Goal: Task Accomplishment & Management: Manage account settings

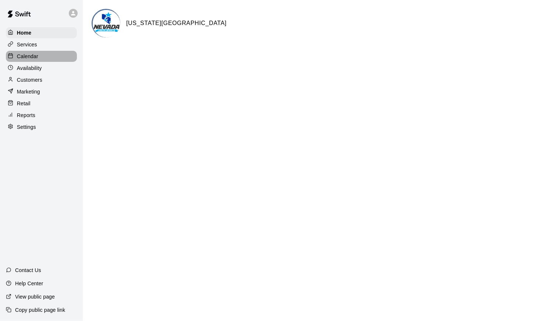
click at [44, 59] on div "Calendar" at bounding box center [41, 56] width 71 height 11
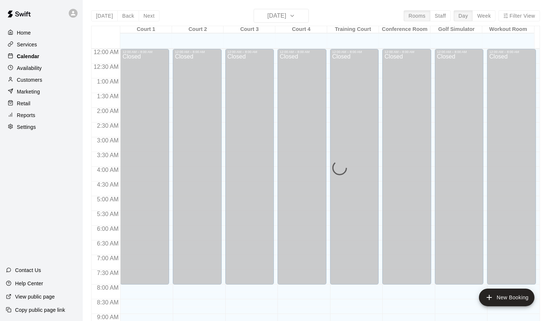
scroll to position [403, 0]
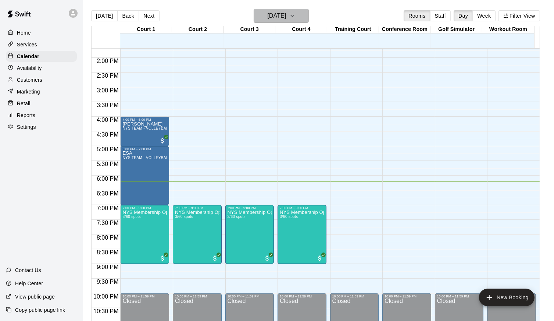
click at [286, 17] on h6 "[DATE]" at bounding box center [276, 16] width 19 height 10
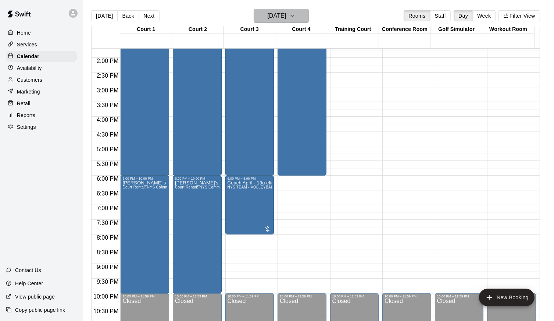
click at [269, 15] on h6 "[DATE]" at bounding box center [276, 16] width 19 height 10
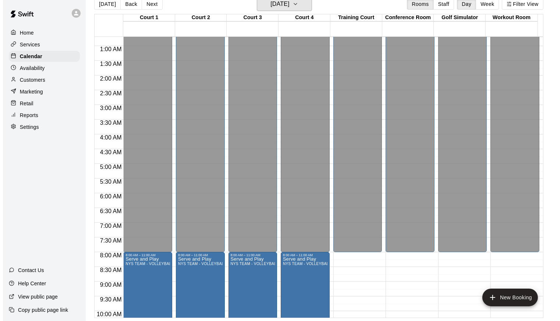
scroll to position [0, 0]
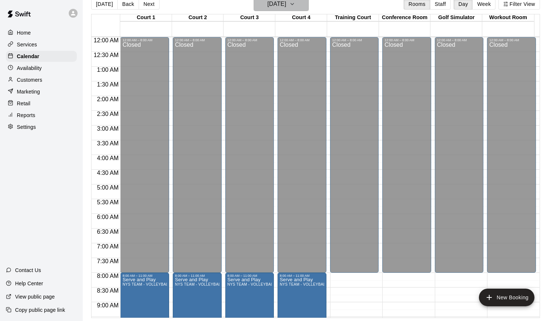
click at [281, 4] on h6 "[DATE]" at bounding box center [276, 4] width 19 height 10
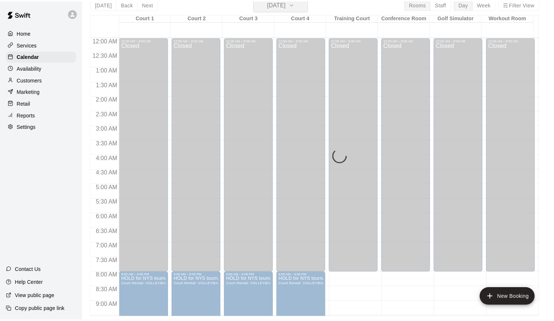
scroll to position [9, 0]
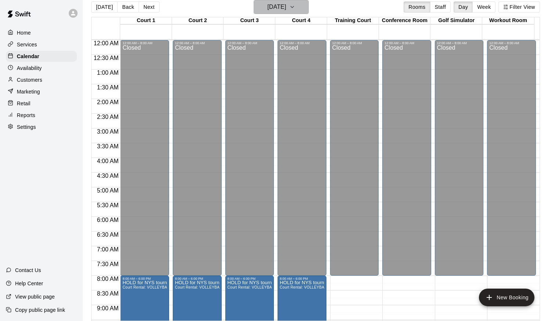
click at [294, 7] on icon "button" at bounding box center [292, 6] width 3 height 1
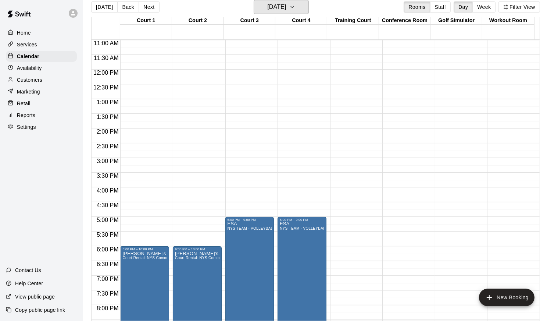
scroll to position [348, 0]
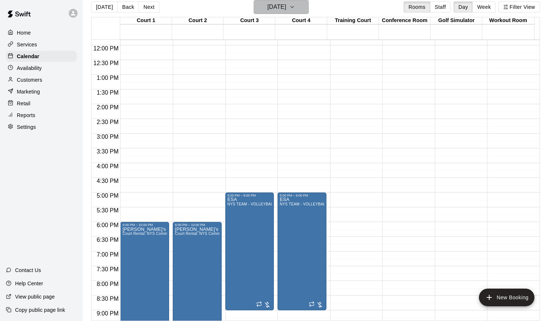
click at [300, 7] on button "[DATE]" at bounding box center [281, 7] width 55 height 14
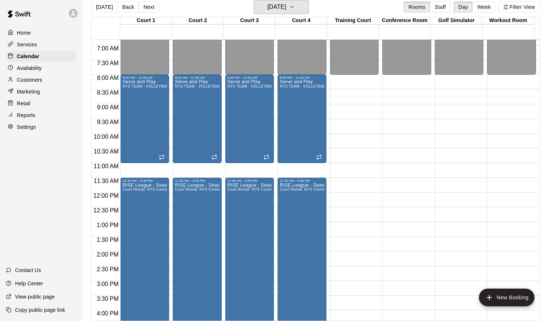
scroll to position [191, 0]
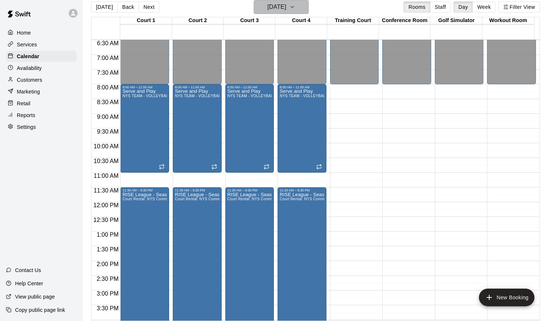
click at [295, 4] on icon "button" at bounding box center [292, 7] width 6 height 9
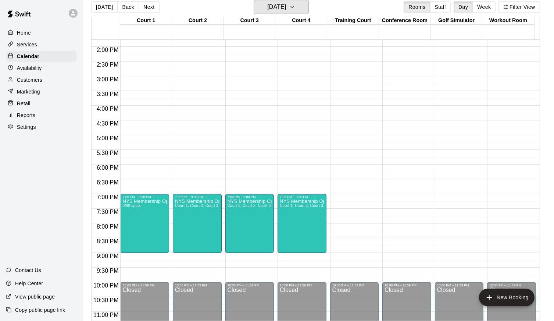
scroll to position [412, 0]
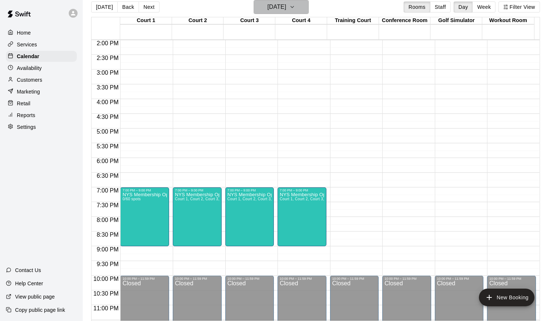
click at [295, 6] on icon "button" at bounding box center [292, 7] width 6 height 9
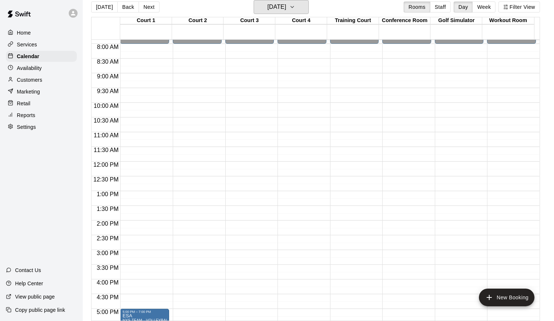
scroll to position [235, 0]
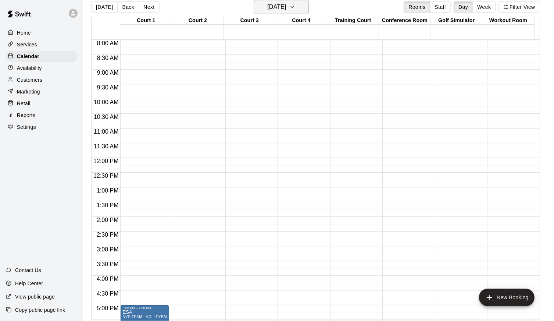
click at [286, 11] on h6 "[DATE]" at bounding box center [276, 7] width 19 height 10
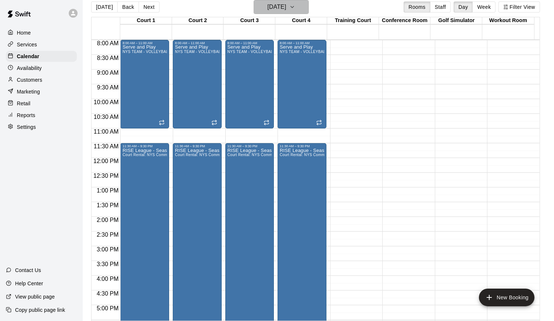
click at [295, 5] on icon "button" at bounding box center [292, 7] width 6 height 9
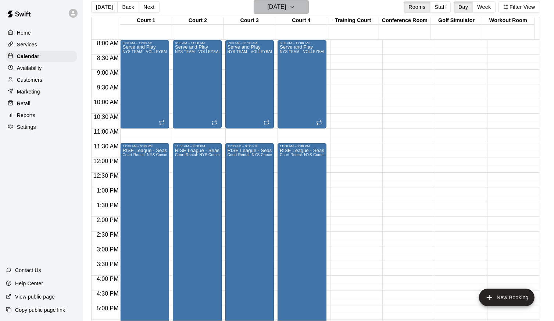
click at [295, 3] on icon "button" at bounding box center [292, 7] width 6 height 9
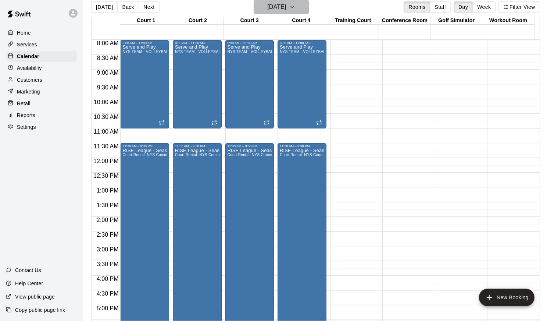
click at [295, 6] on icon "button" at bounding box center [292, 7] width 6 height 9
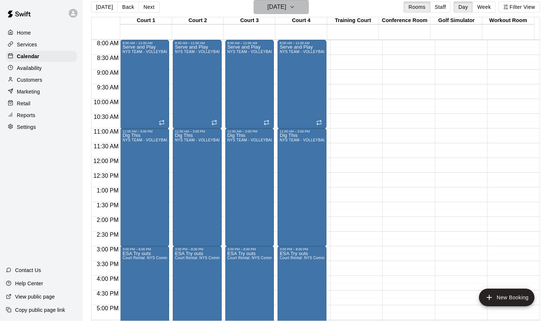
click at [295, 6] on icon "button" at bounding box center [292, 7] width 6 height 9
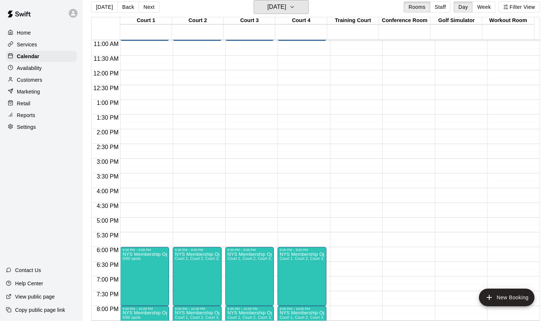
scroll to position [324, 0]
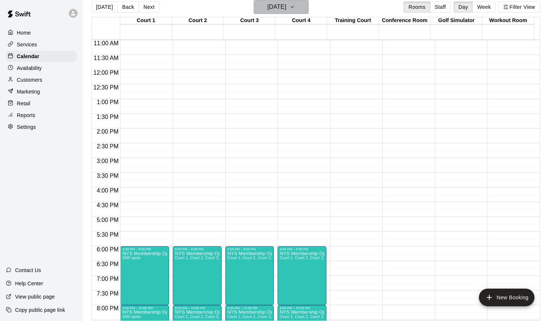
click at [294, 7] on icon "button" at bounding box center [292, 6] width 3 height 1
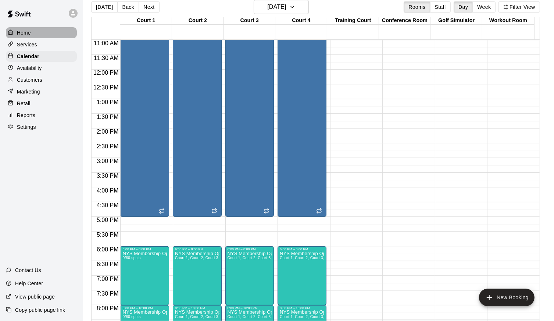
click at [60, 30] on div "Home" at bounding box center [41, 32] width 71 height 11
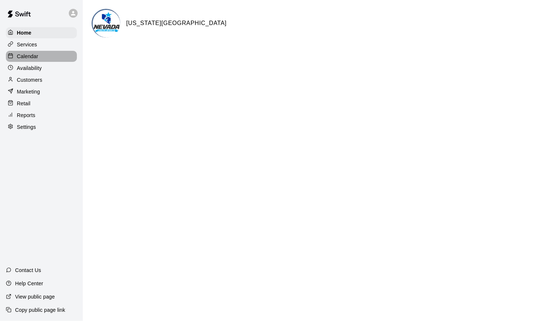
click at [57, 58] on div "Calendar" at bounding box center [41, 56] width 71 height 11
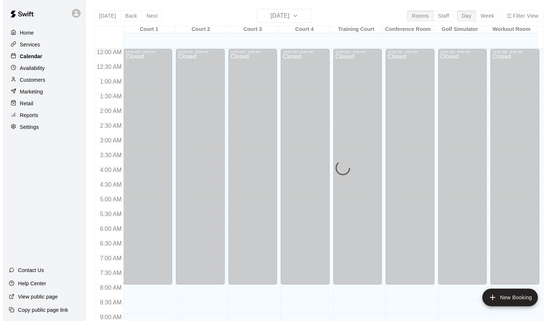
scroll to position [403, 0]
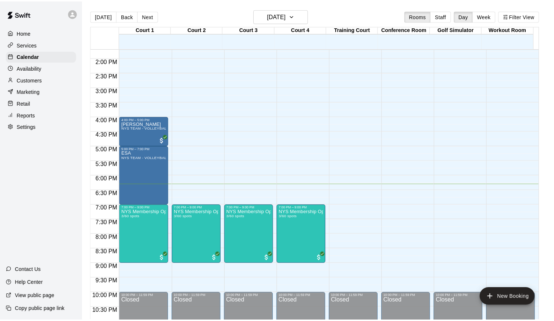
scroll to position [20, 0]
